Goal: Information Seeking & Learning: Learn about a topic

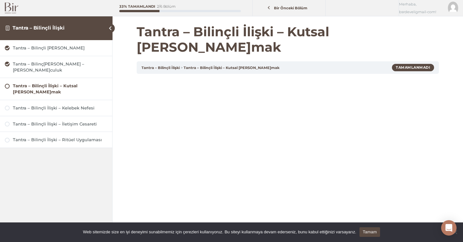
scroll to position [36, 0]
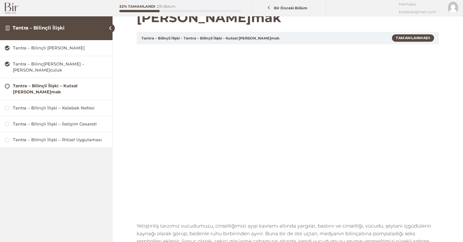
scroll to position [31, 0]
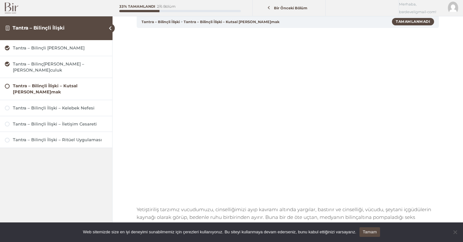
scroll to position [49, 0]
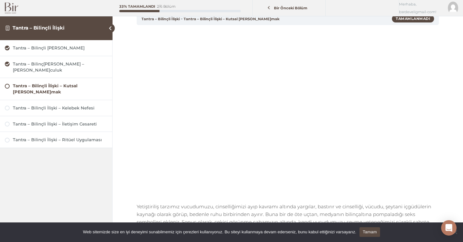
click at [380, 232] on link "Tamam" at bounding box center [369, 232] width 21 height 10
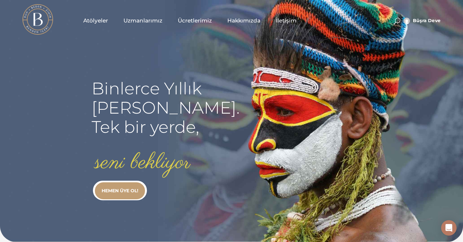
click at [96, 18] on span "Atölyeler" at bounding box center [95, 20] width 25 height 7
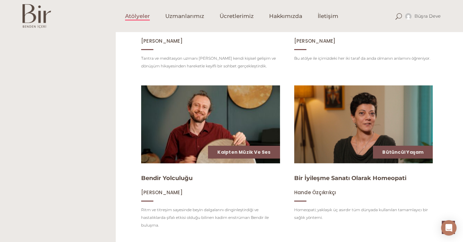
scroll to position [751, 0]
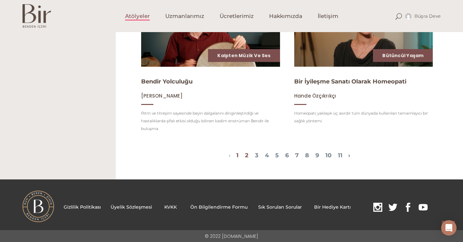
click at [245, 157] on link "2" at bounding box center [247, 155] width 4 height 7
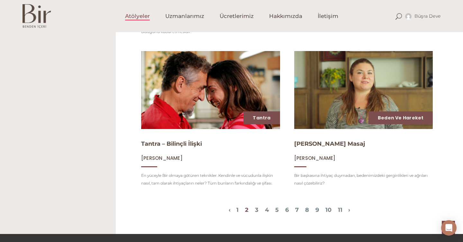
scroll to position [730, 0]
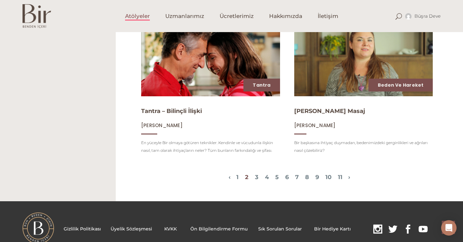
click at [235, 57] on img at bounding box center [210, 57] width 143 height 80
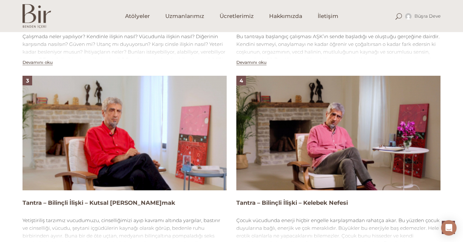
scroll to position [616, 0]
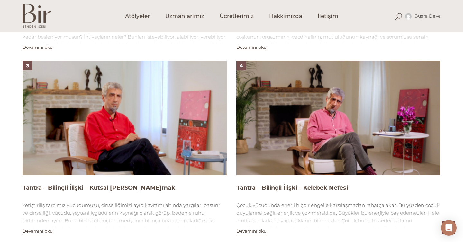
click at [167, 138] on img at bounding box center [124, 118] width 204 height 115
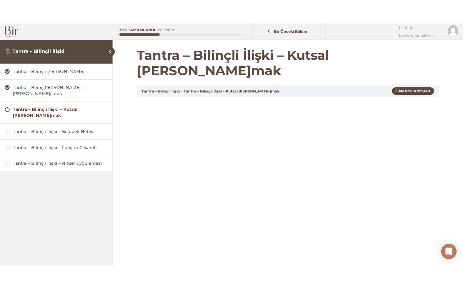
scroll to position [15, 0]
